Goal: Task Accomplishment & Management: Use online tool/utility

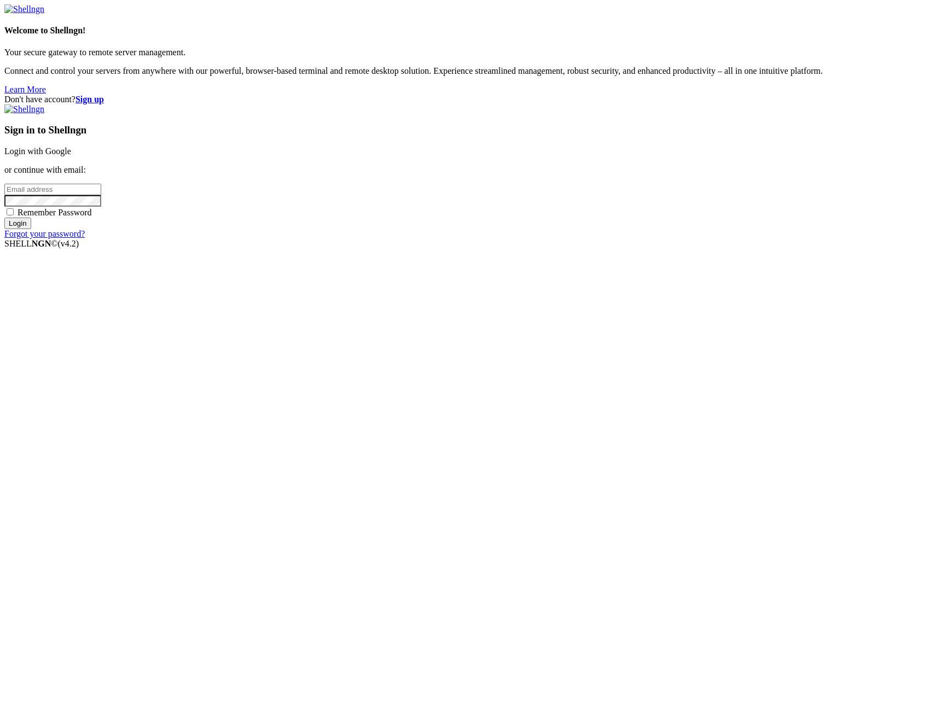
click at [71, 156] on link "Login with Google" at bounding box center [37, 151] width 67 height 9
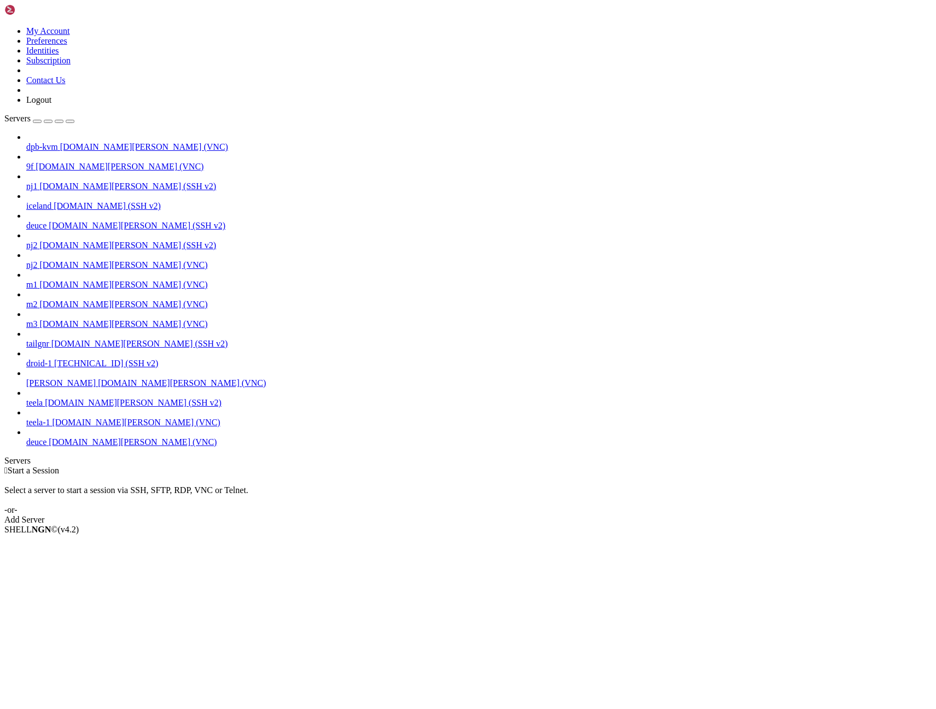
click at [62, 447] on span "[DOMAIN_NAME][PERSON_NAME] (VNC)" at bounding box center [133, 442] width 168 height 9
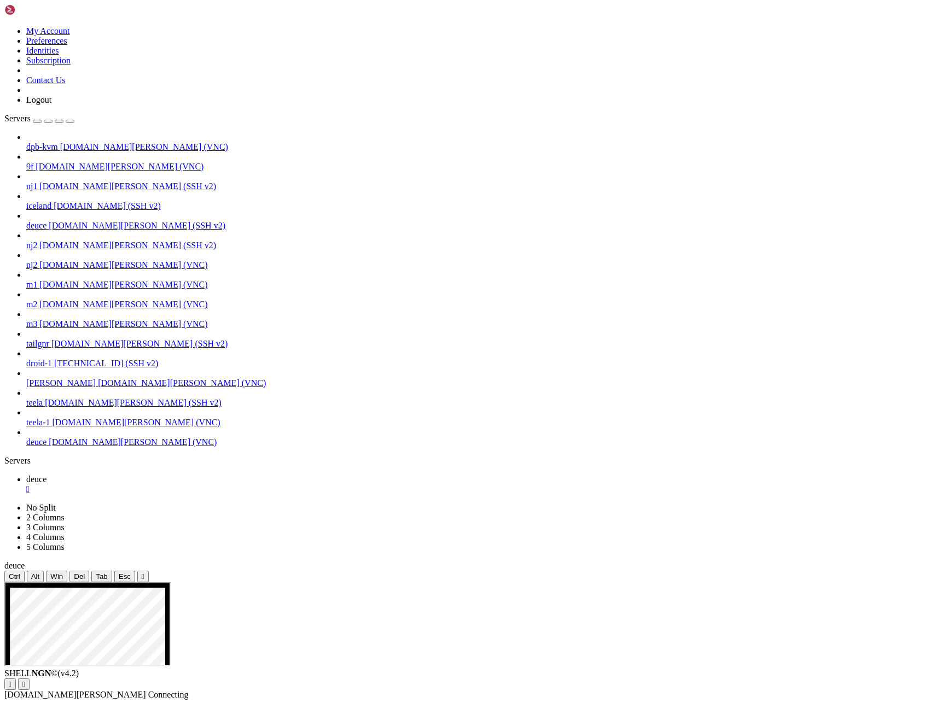
click at [70, 121] on icon "button" at bounding box center [70, 121] width 0 height 0
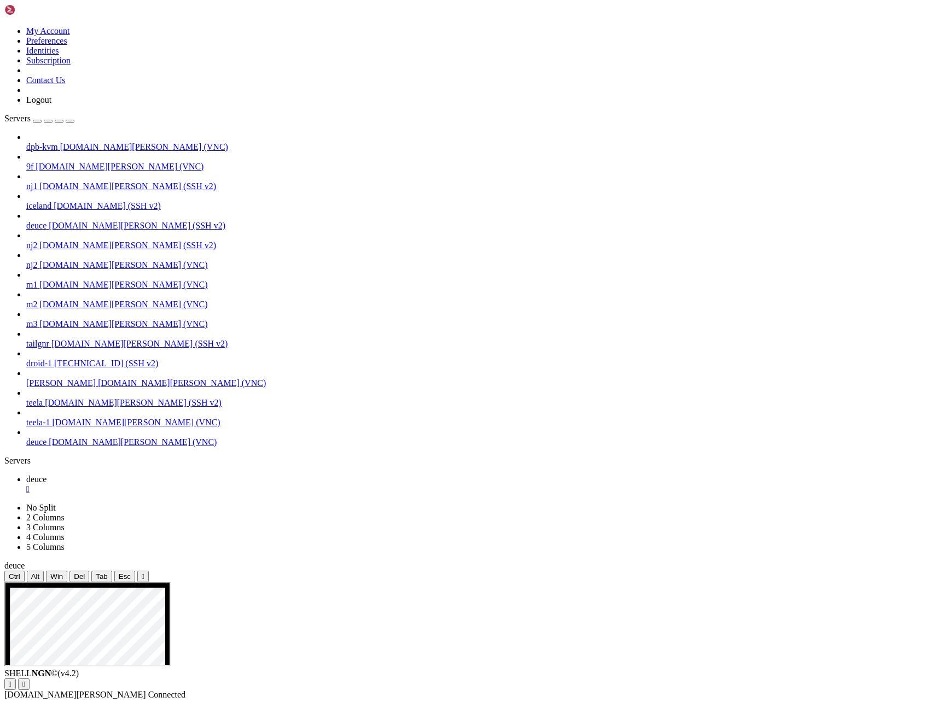
click at [4, 456] on div "Servers" at bounding box center [467, 461] width 927 height 10
click at [61, 221] on span "[DOMAIN_NAME][PERSON_NAME] (SSH v2)" at bounding box center [137, 225] width 177 height 9
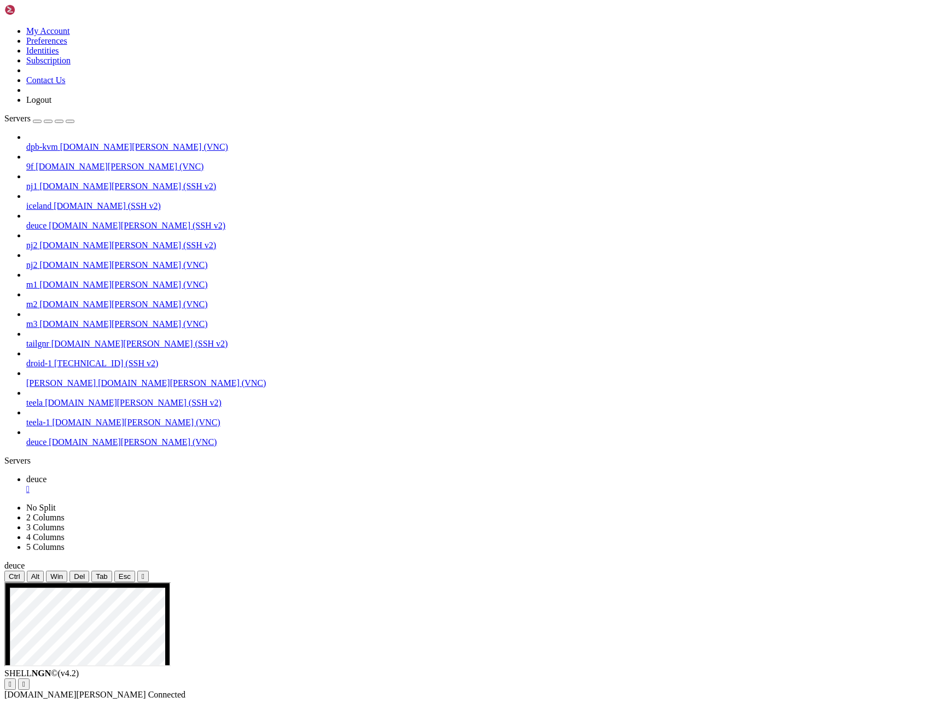
click at [61, 221] on span "[DOMAIN_NAME][PERSON_NAME] (SSH v2)" at bounding box center [137, 225] width 177 height 9
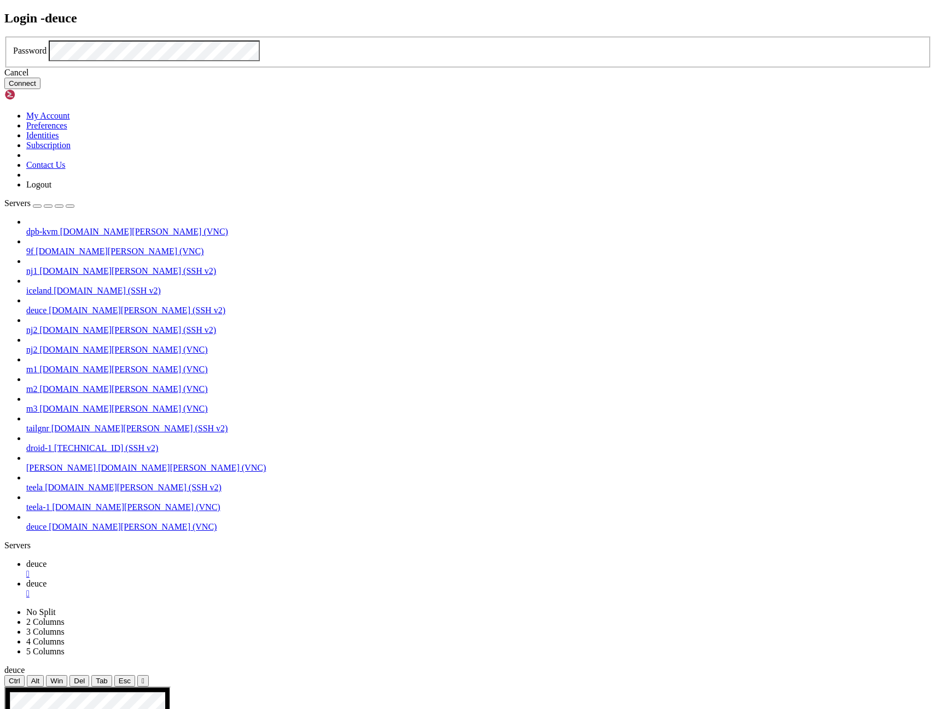
click button "Connect" at bounding box center [22, 83] width 36 height 11
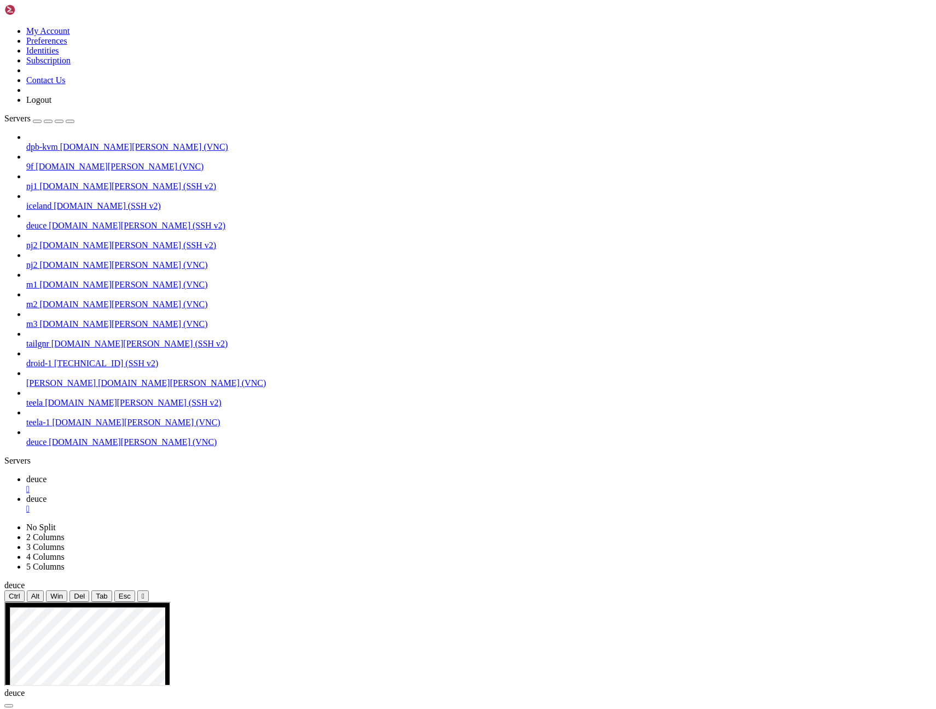
scroll to position [5, 1]
click at [91, 447] on div "dpb-kvm [DOMAIN_NAME][PERSON_NAME] (VNC) 9f [DOMAIN_NAME][PERSON_NAME] (VNC) nj…" at bounding box center [467, 289] width 927 height 315
drag, startPoint x: 9, startPoint y: 1346, endPoint x: 95, endPoint y: 1345, distance: 86.4
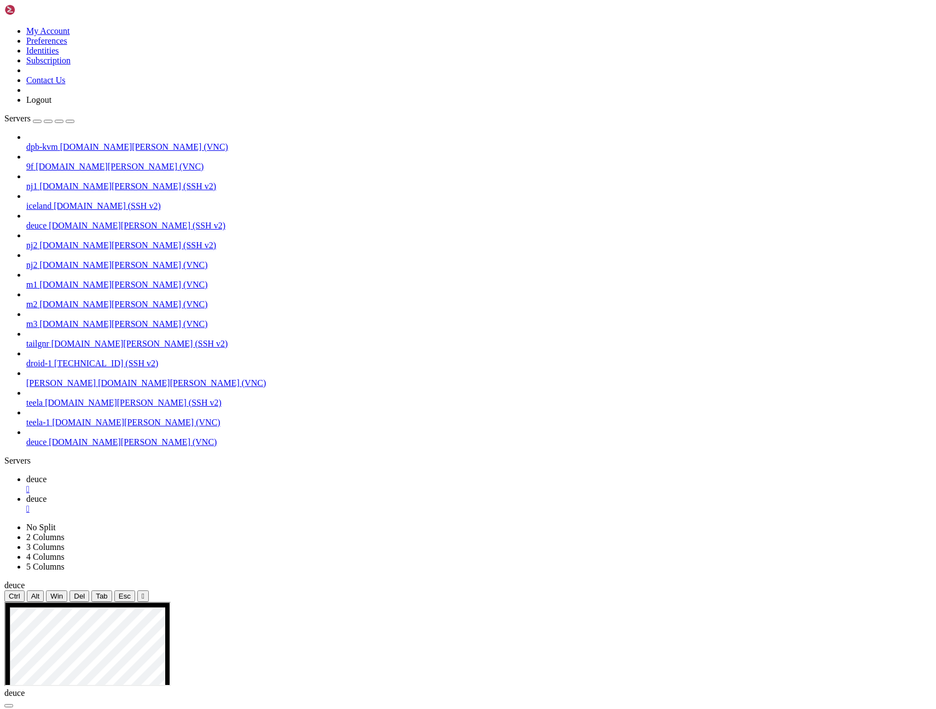
scroll to position [368, 0]
drag, startPoint x: 9, startPoint y: 1255, endPoint x: 84, endPoint y: 1257, distance: 74.9
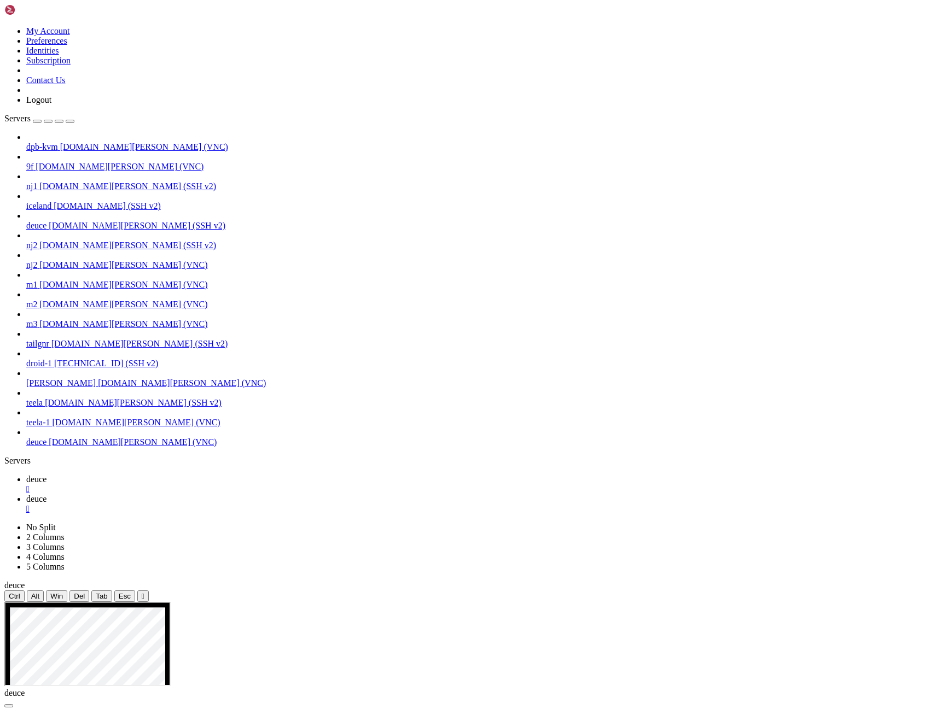
drag, startPoint x: 33, startPoint y: 1095, endPoint x: 122, endPoint y: 1098, distance: 88.7
drag, startPoint x: 40, startPoint y: 1110, endPoint x: 109, endPoint y: 1109, distance: 68.9
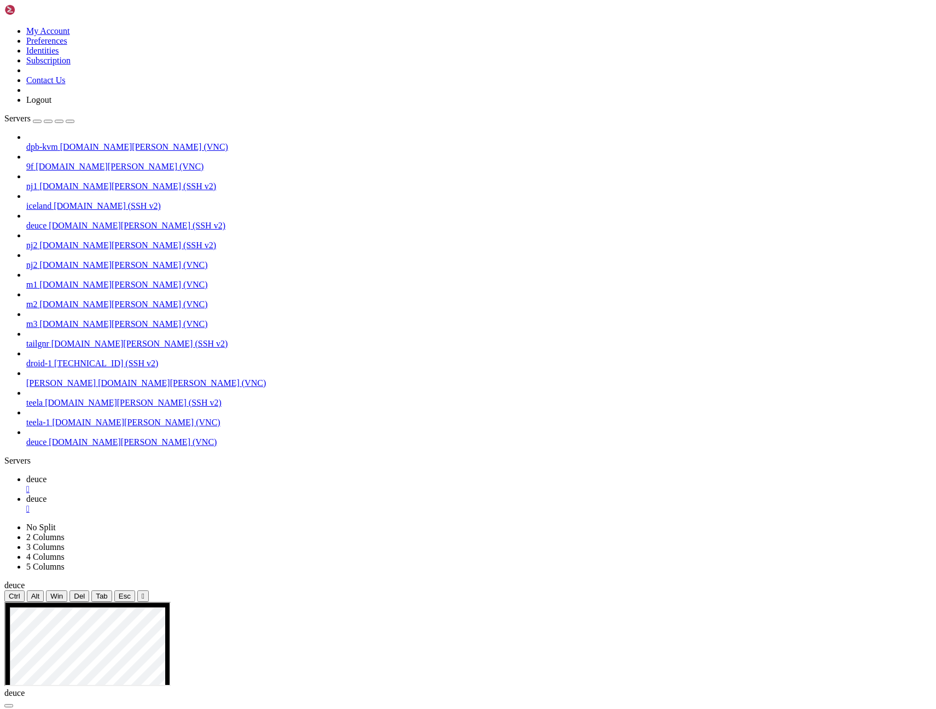
drag, startPoint x: 259, startPoint y: 1399, endPoint x: 325, endPoint y: 1404, distance: 66.9
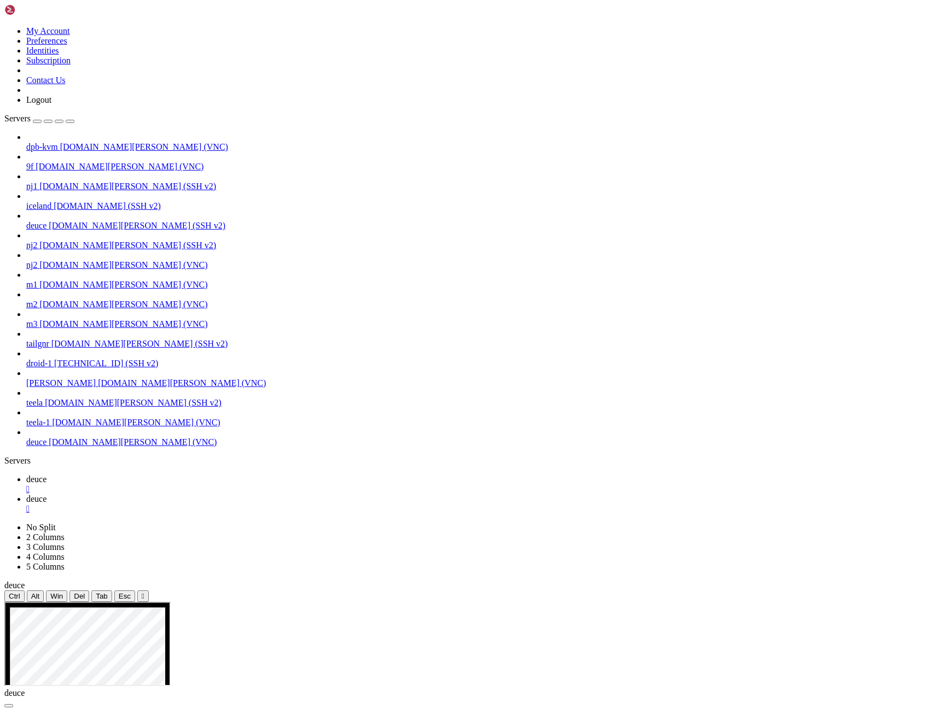
drag, startPoint x: 7, startPoint y: 1386, endPoint x: 32, endPoint y: 1386, distance: 25.2
drag, startPoint x: 10, startPoint y: 1386, endPoint x: 63, endPoint y: 1386, distance: 53.6
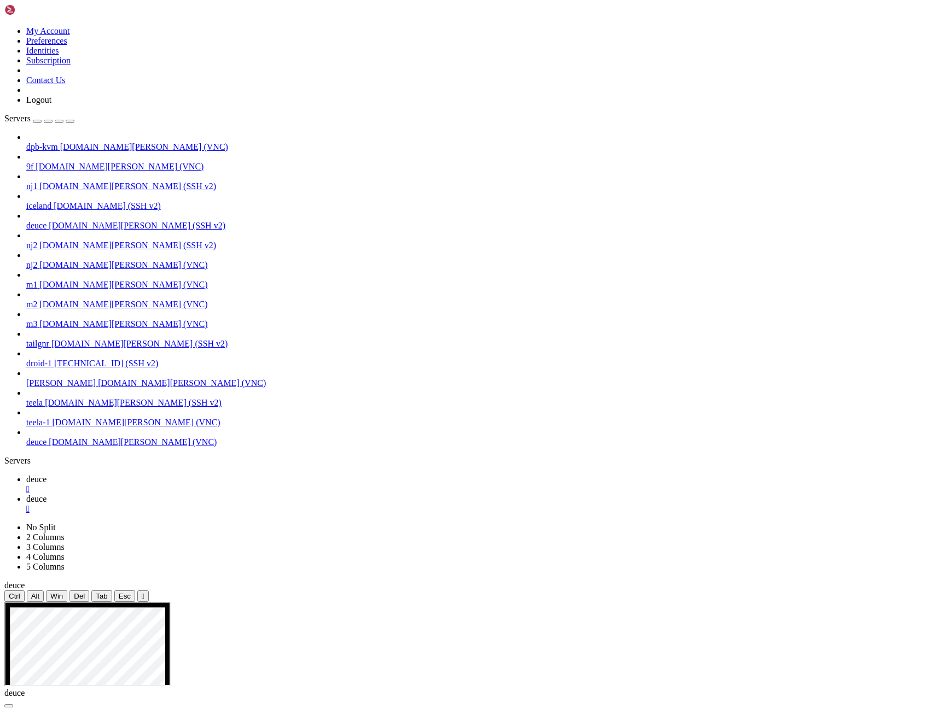
drag, startPoint x: 8, startPoint y: 1347, endPoint x: 96, endPoint y: 1348, distance: 88.1
click at [46, 475] on span "deuce" at bounding box center [36, 479] width 20 height 9
